Goal: Task Accomplishment & Management: Manage account settings

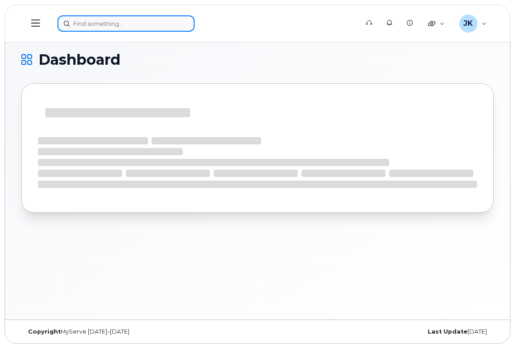
click at [129, 21] on input at bounding box center [125, 23] width 137 height 16
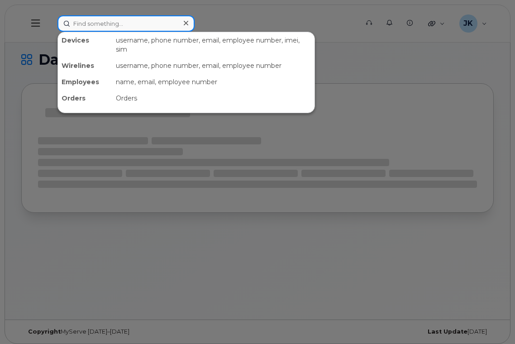
paste input "7802388366"
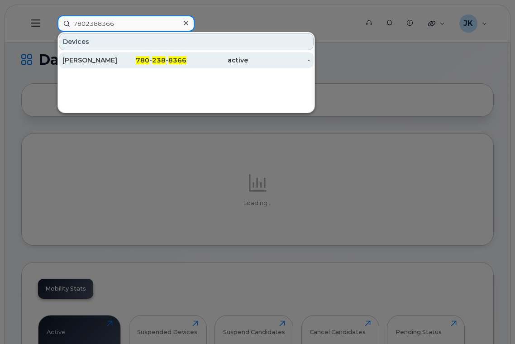
type input "7802388366"
click at [89, 60] on div "[PERSON_NAME]" at bounding box center [93, 60] width 62 height 9
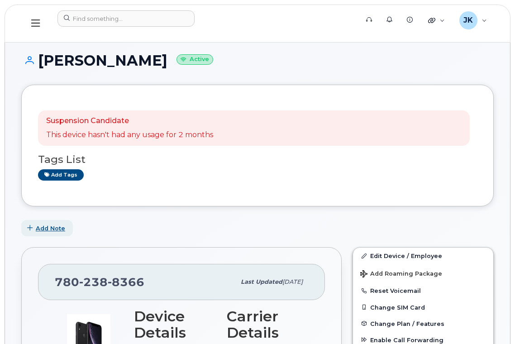
click at [43, 229] on span "Add Note" at bounding box center [50, 228] width 29 height 9
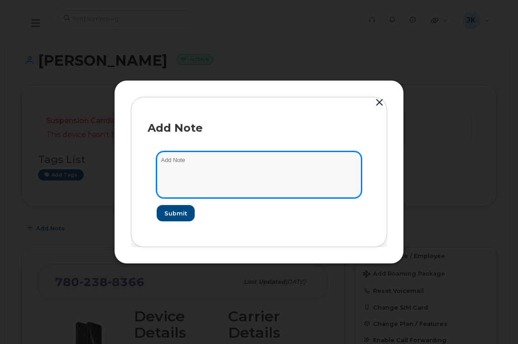
click at [212, 171] on textarea at bounding box center [259, 175] width 205 height 46
paste textarea "[EXT][Edmonton Public School Boards] MACD - Terminate Service (7802388366) - RE…"
click at [181, 188] on textarea "[EXT][Edmonton Public School Boards] MACD - Terminate Service (7802388366) - RE…" at bounding box center [259, 175] width 205 height 46
paste textarea "As requested, the cancellation of the mobile number(s) below will be effective …"
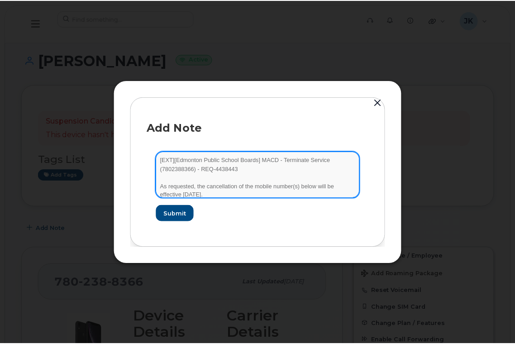
scroll to position [2, 0]
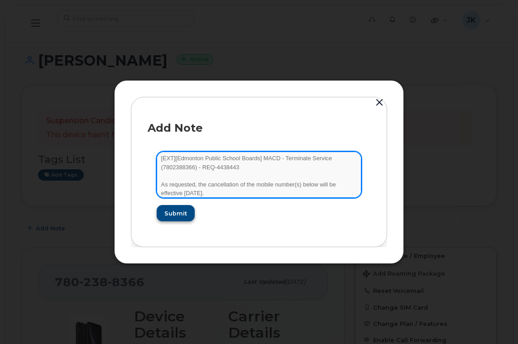
type textarea "[EXT][Edmonton Public School Boards] MACD - Terminate Service (7802388366) - RE…"
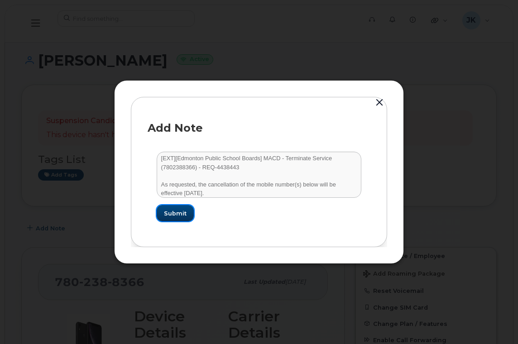
click at [173, 215] on span "Submit" at bounding box center [175, 213] width 23 height 9
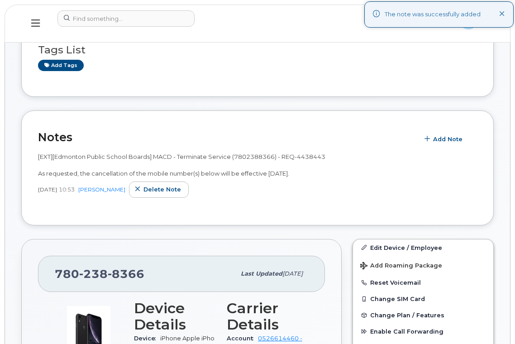
scroll to position [60, 0]
